Goal: Find specific page/section: Locate a particular part of the current website

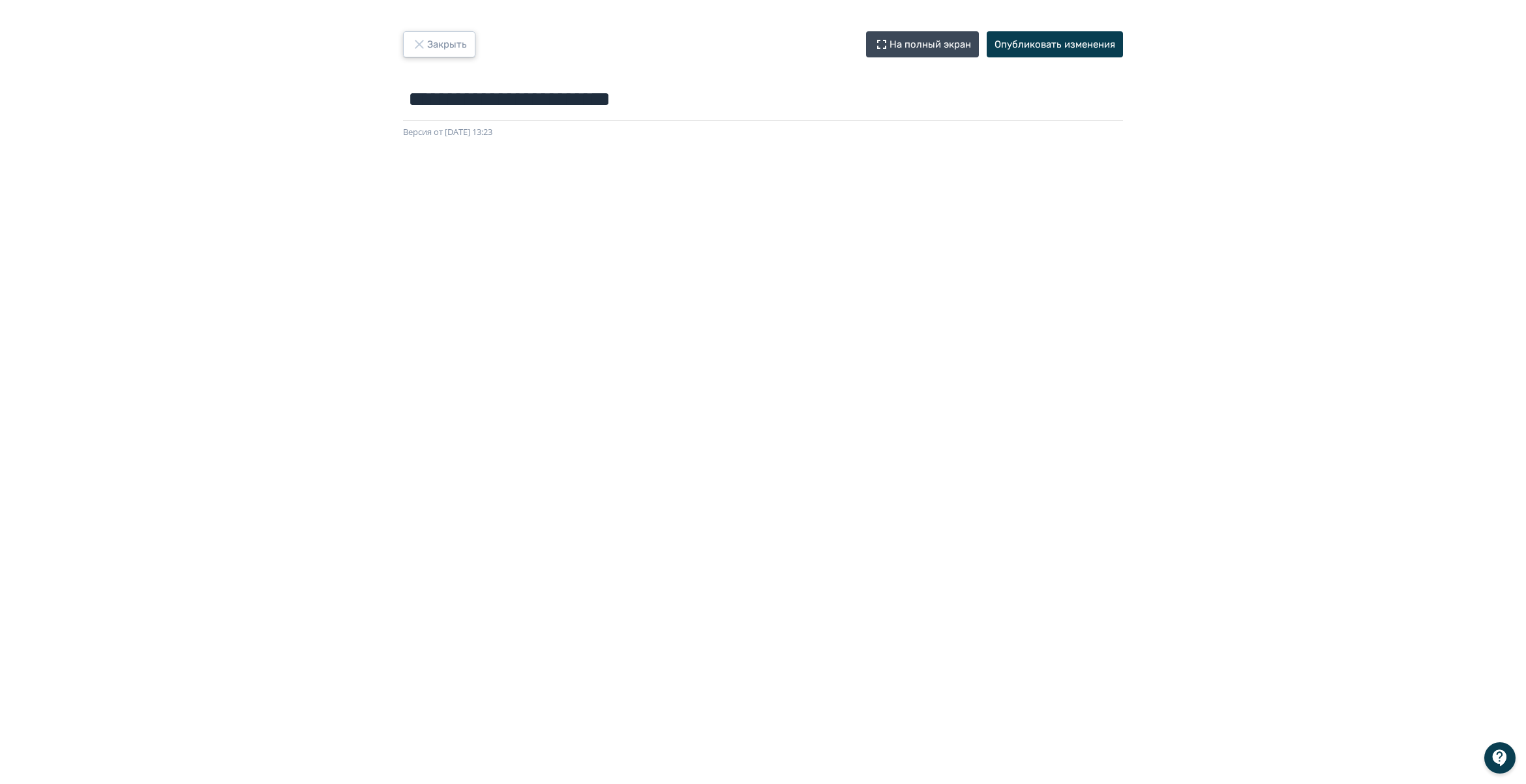
click at [419, 46] on icon "button" at bounding box center [419, 44] width 16 height 16
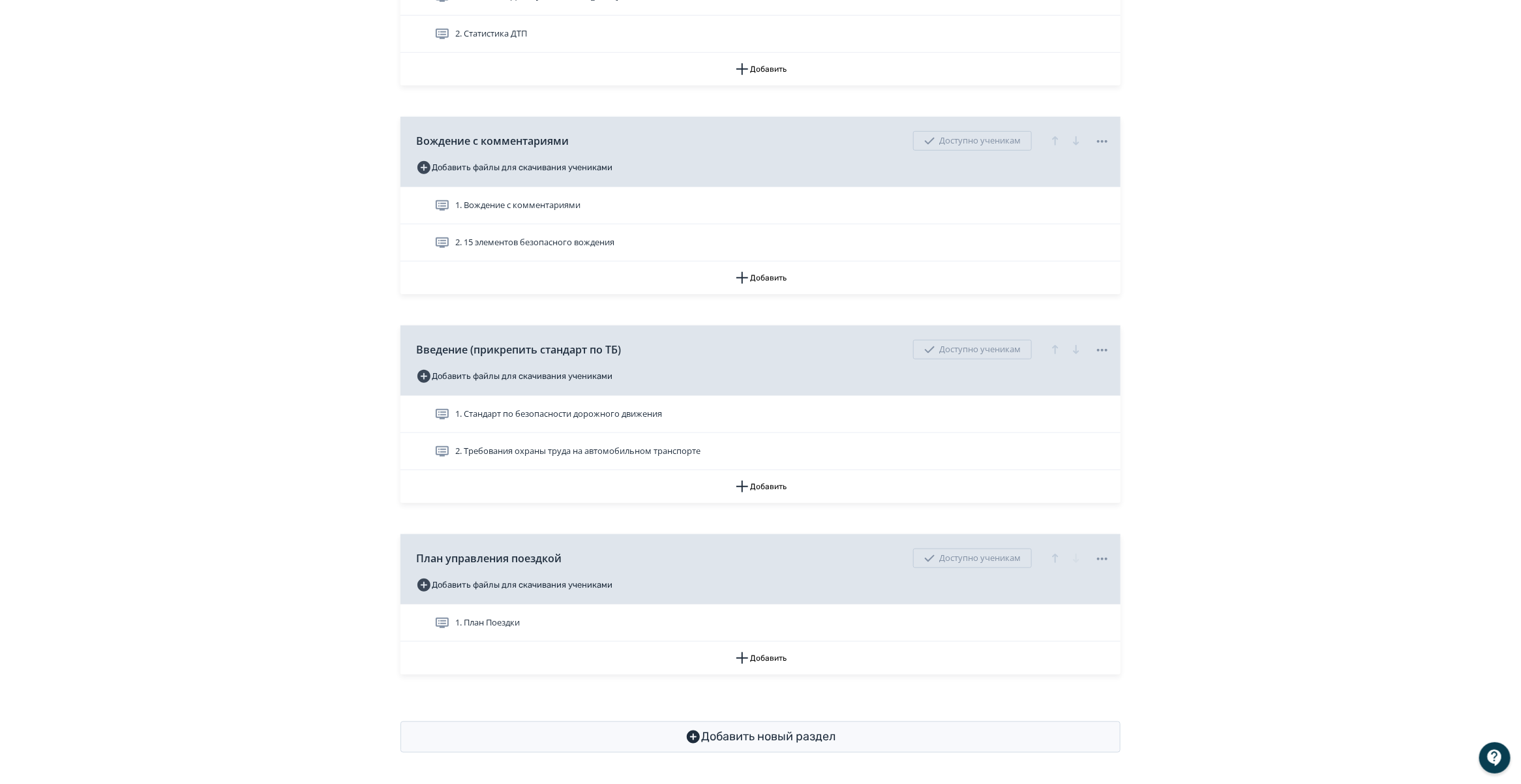
scroll to position [468, 0]
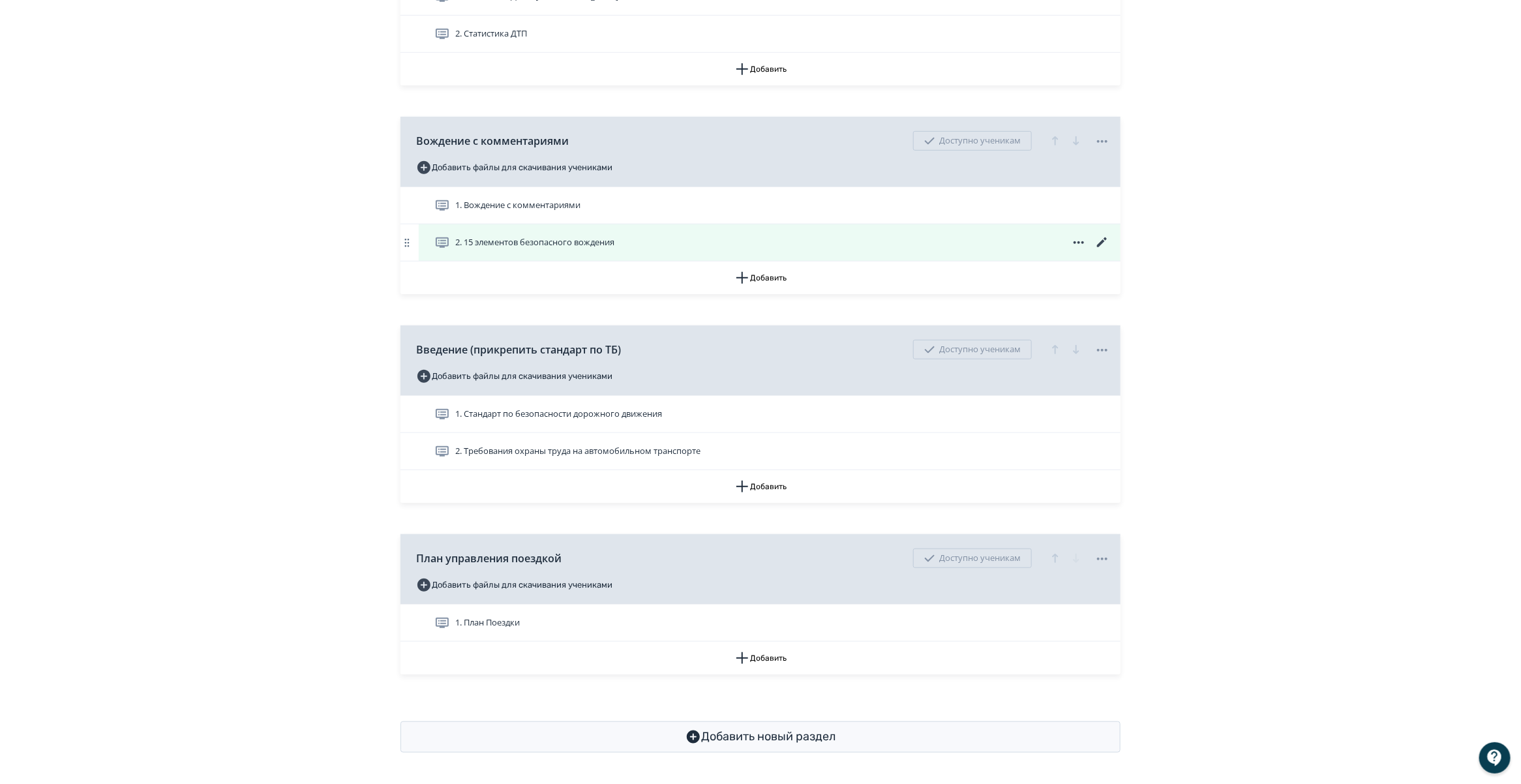
click at [1101, 241] on icon at bounding box center [1102, 243] width 10 height 10
